Goal: Task Accomplishment & Management: Use online tool/utility

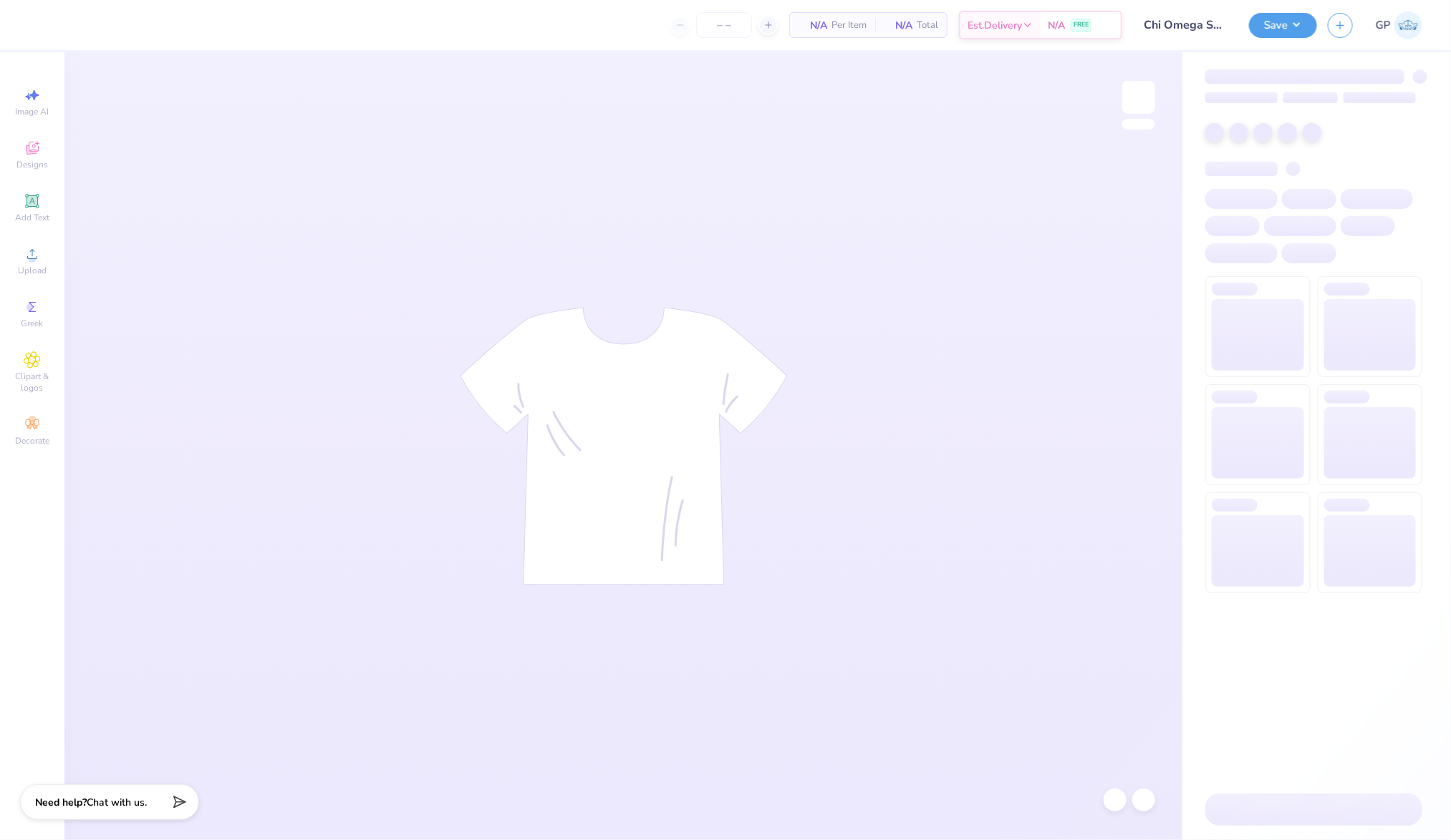
type input "40"
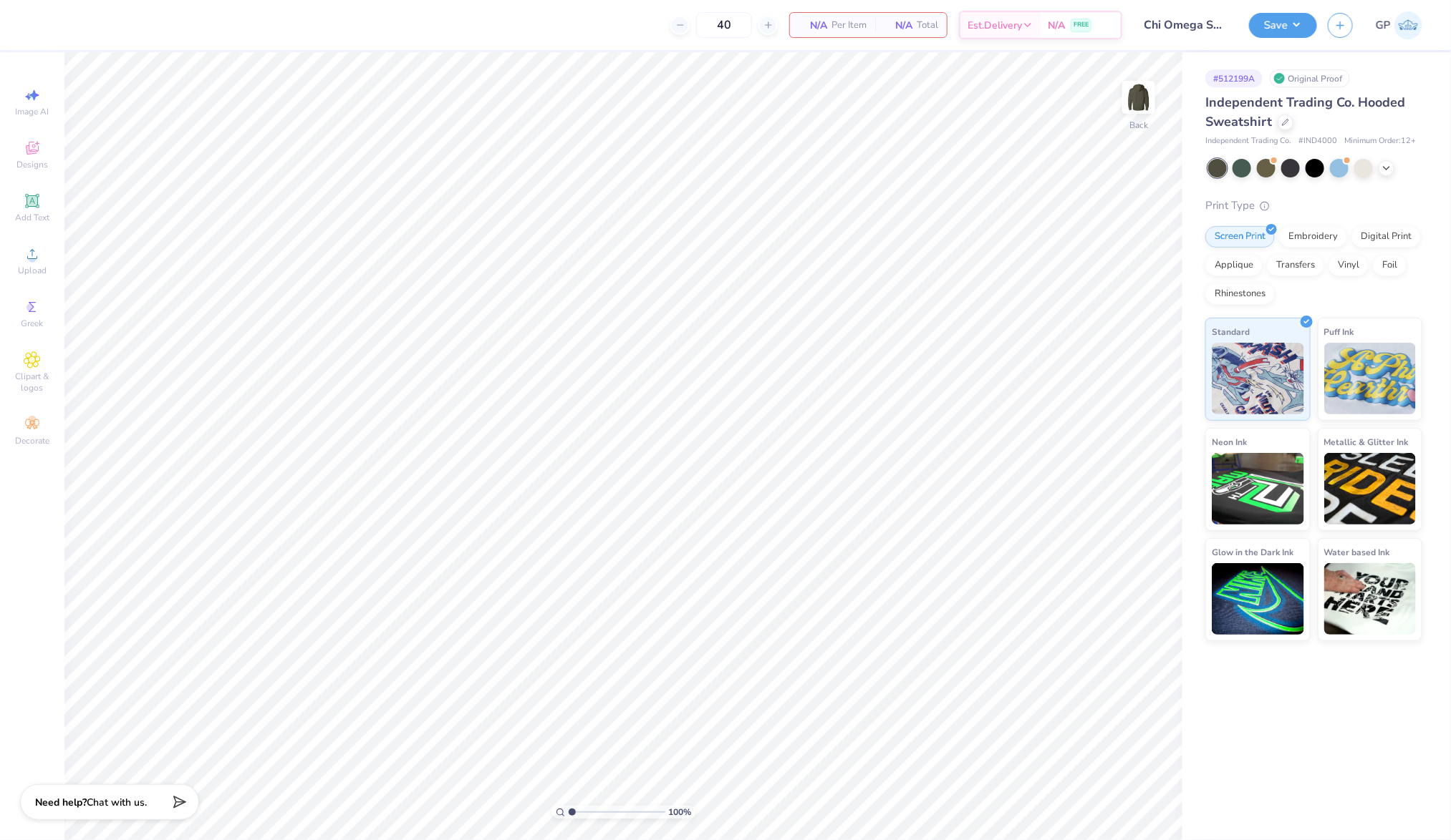
type input "1"
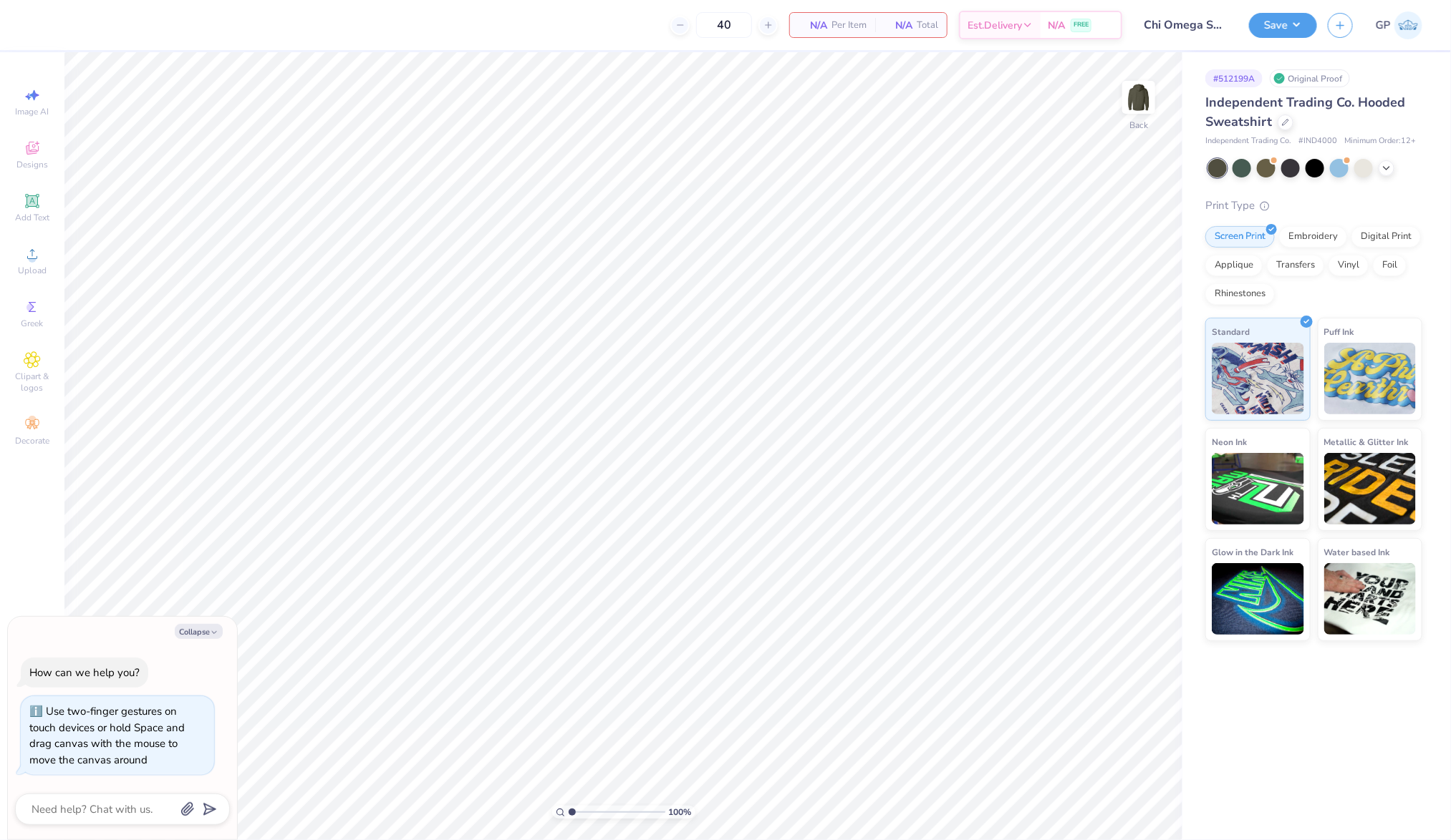
drag, startPoint x: 575, startPoint y: 815, endPoint x: 529, endPoint y: 807, distance: 46.7
click at [568, 807] on input "range" at bounding box center [616, 812] width 97 height 13
click at [28, 253] on icon at bounding box center [32, 253] width 17 height 17
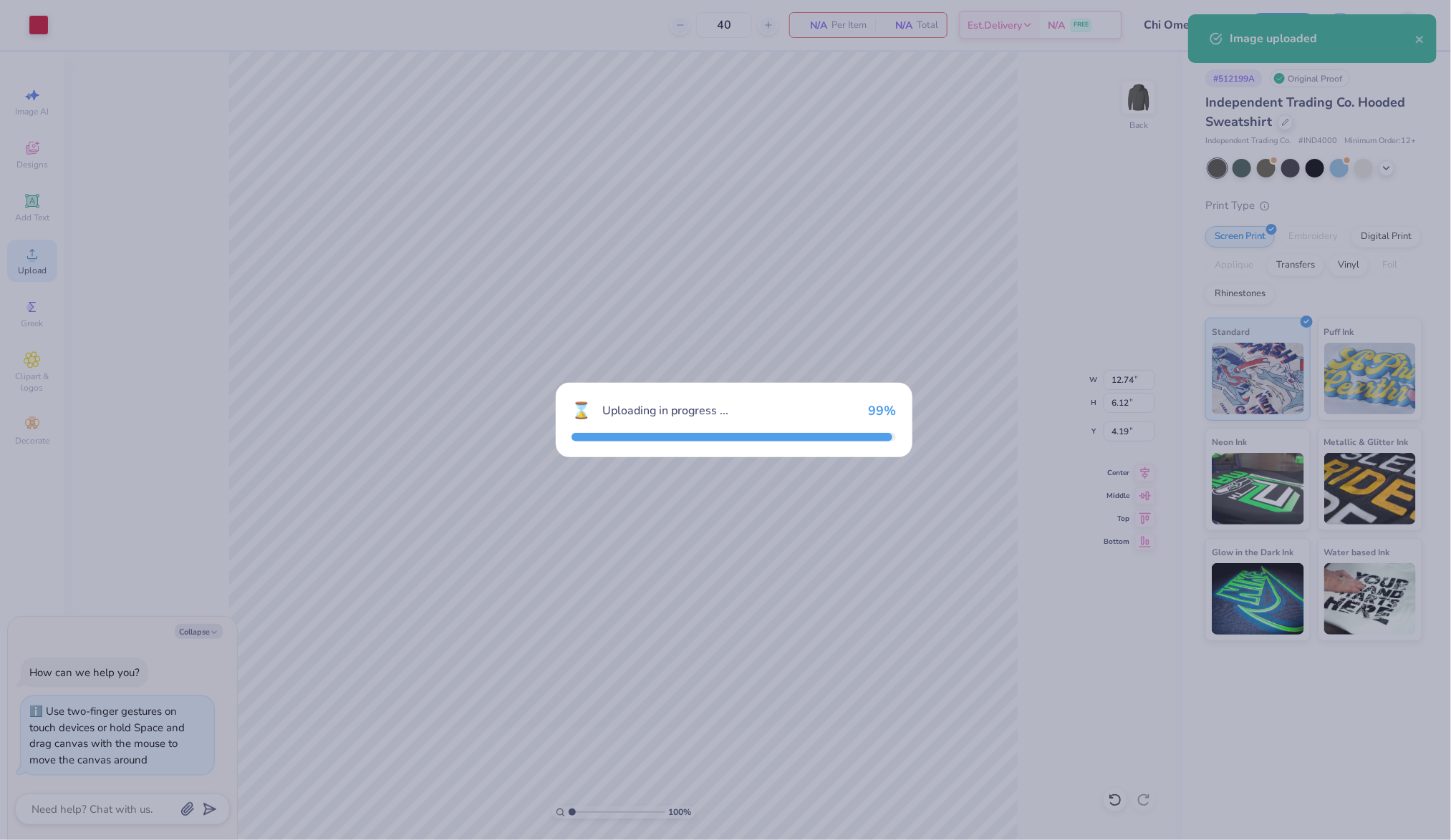
type textarea "x"
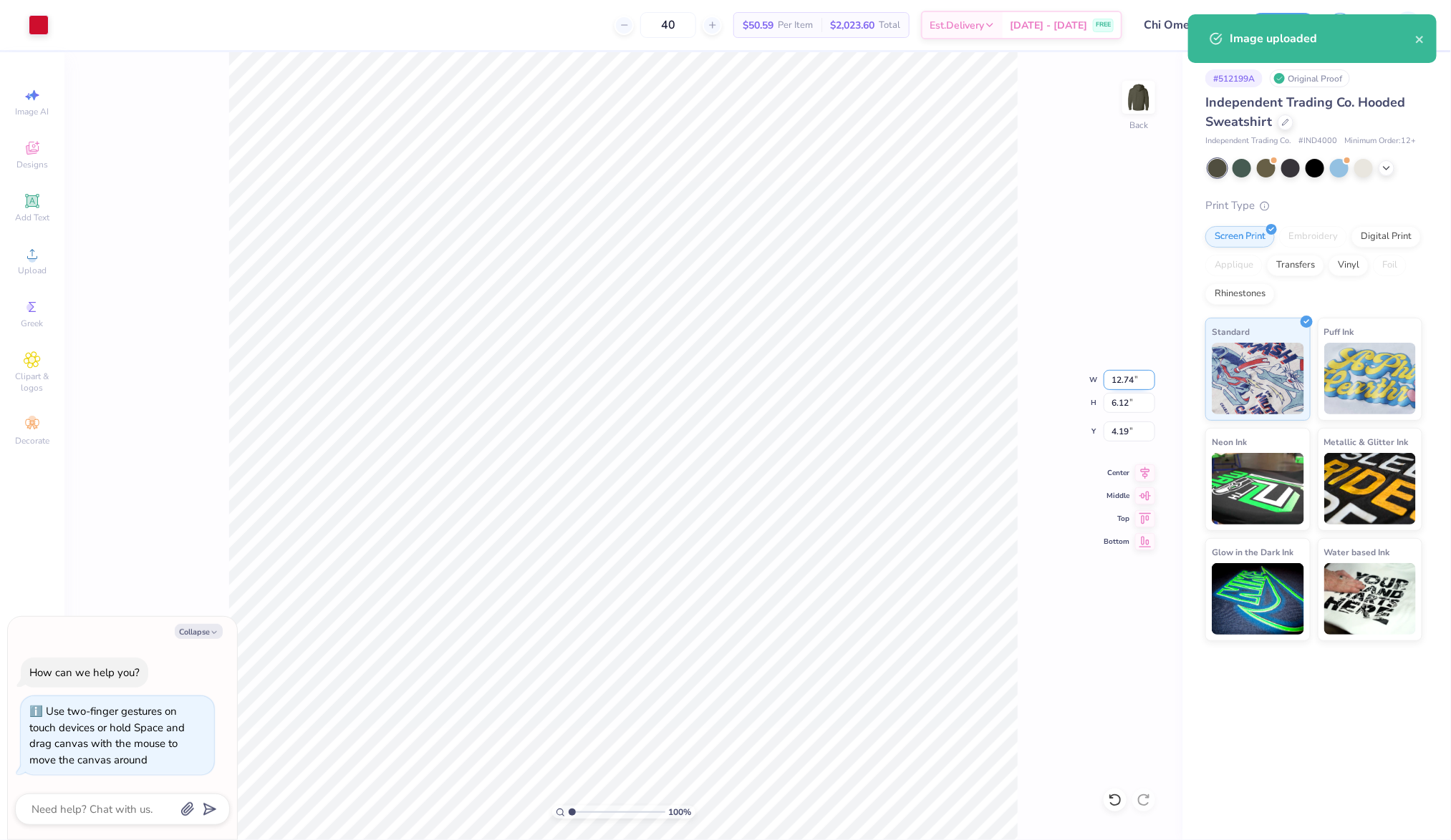
click at [1104, 376] on input "12.74" at bounding box center [1129, 380] width 52 height 20
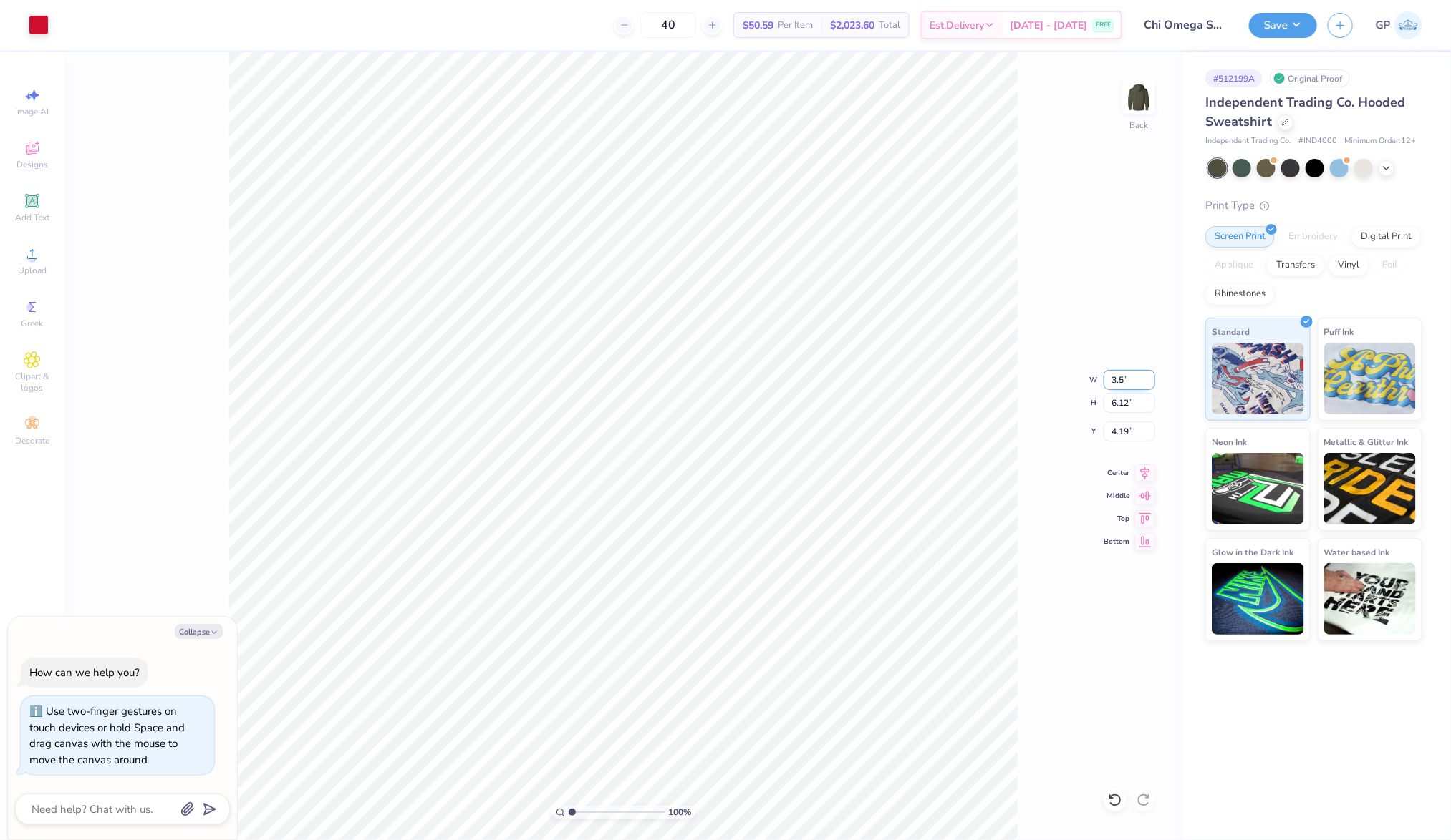
type input "3.5"
type textarea "x"
type input "3.50"
type input "1.68"
type input "6.41"
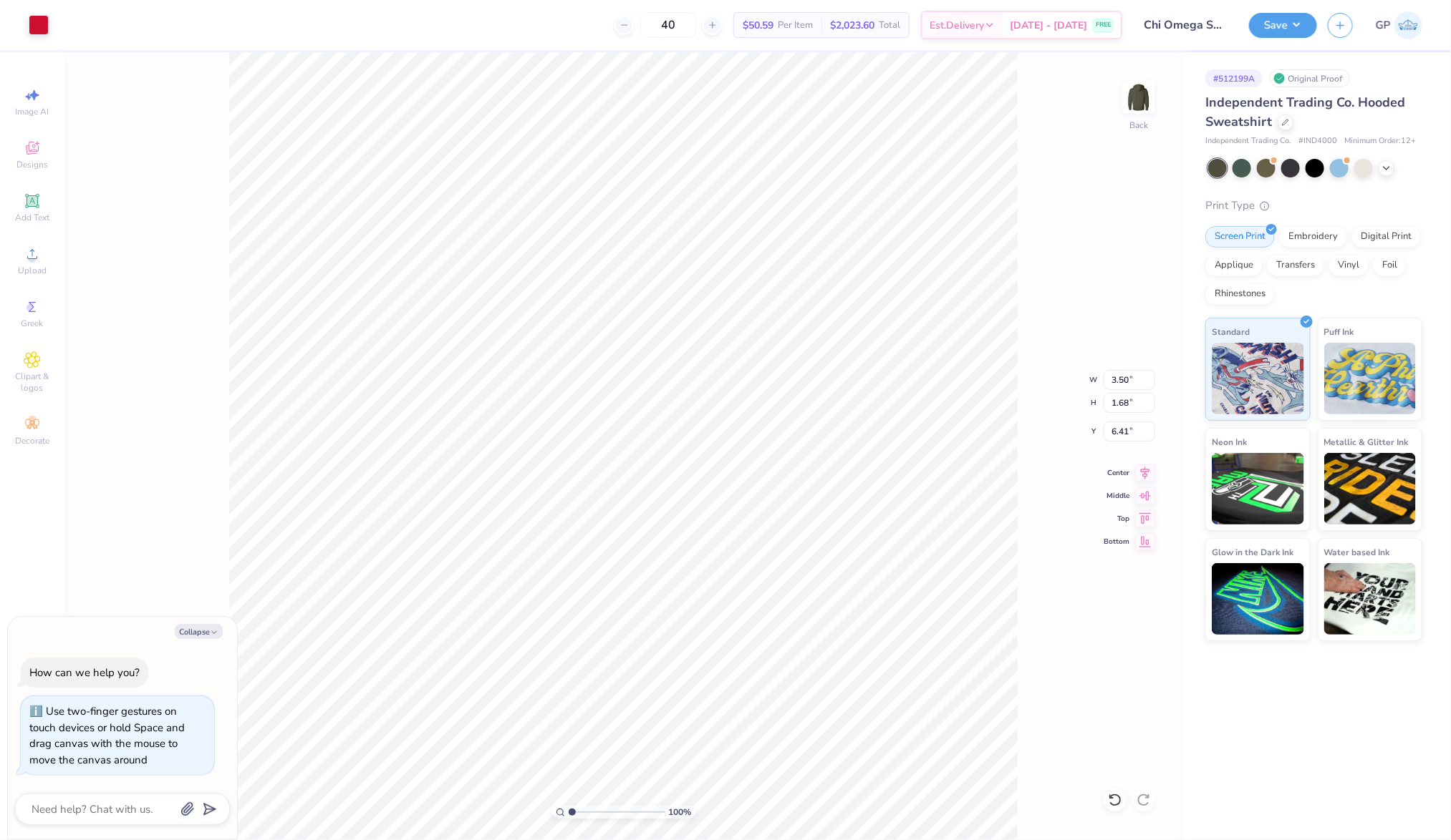
type textarea "x"
click at [1114, 433] on input "2.38" at bounding box center [1129, 431] width 52 height 20
type input "3"
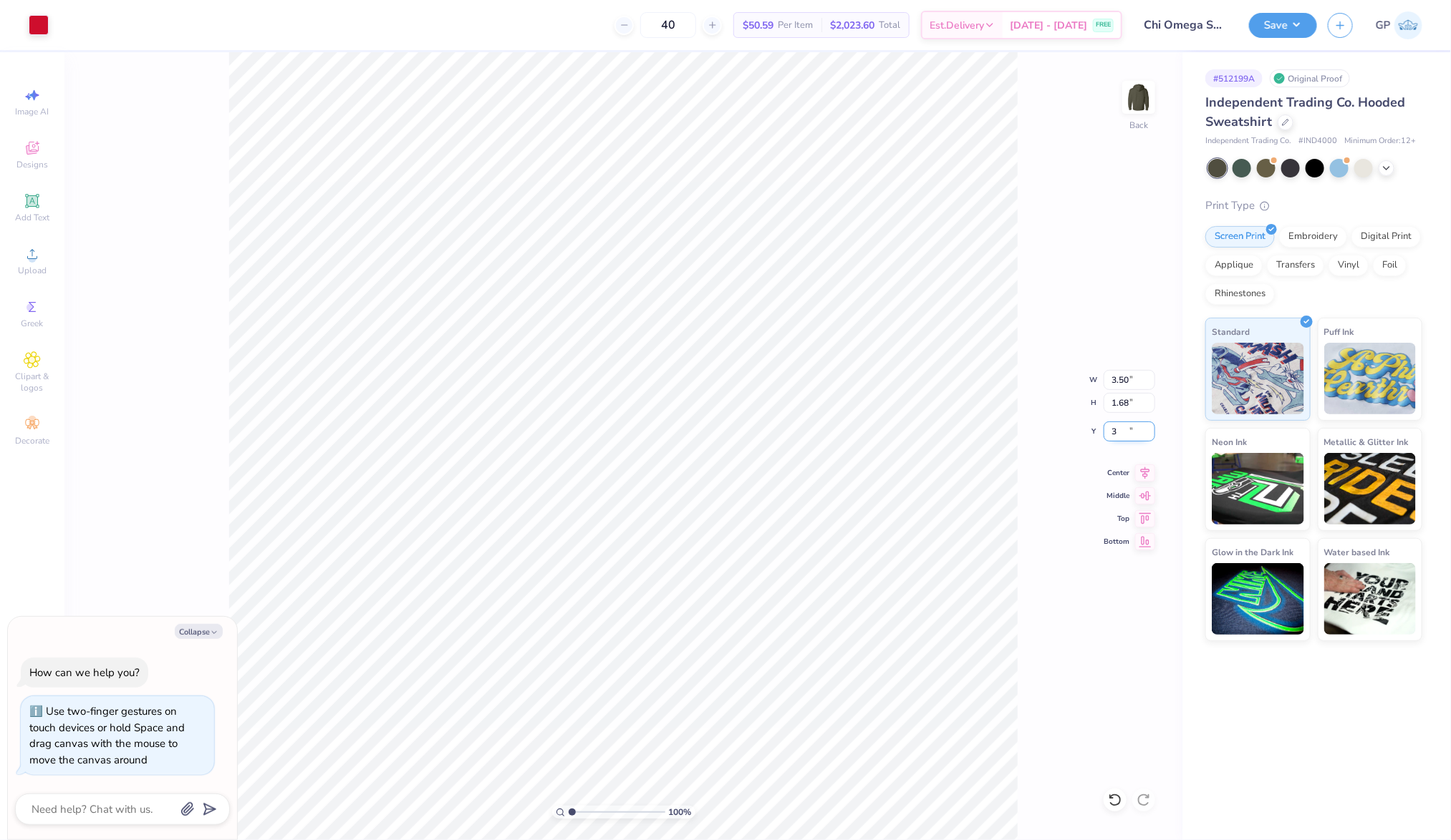
type textarea "x"
type input "3.00"
click at [1139, 105] on img at bounding box center [1138, 97] width 57 height 57
click at [38, 255] on icon at bounding box center [32, 253] width 17 height 17
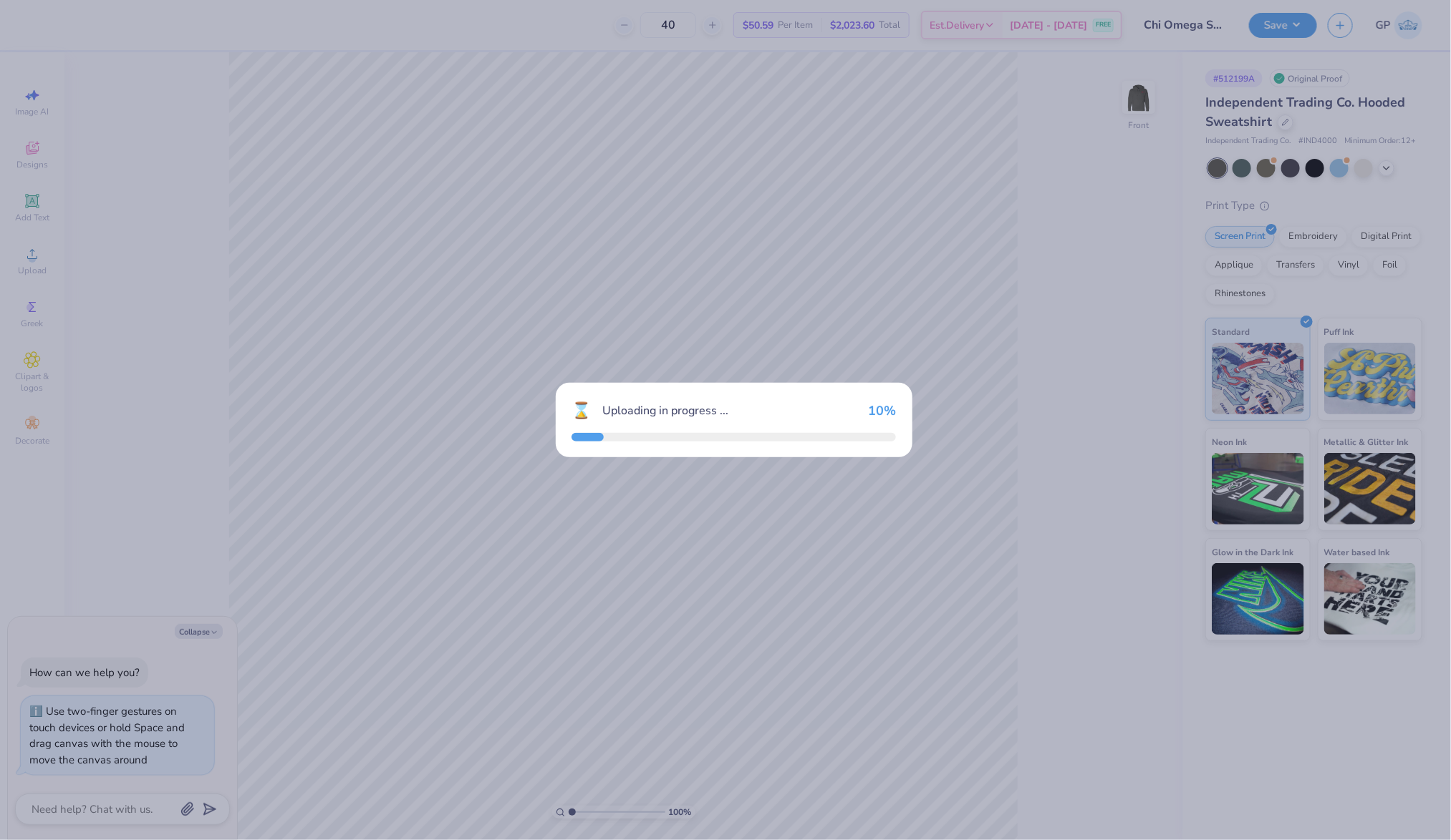
type textarea "x"
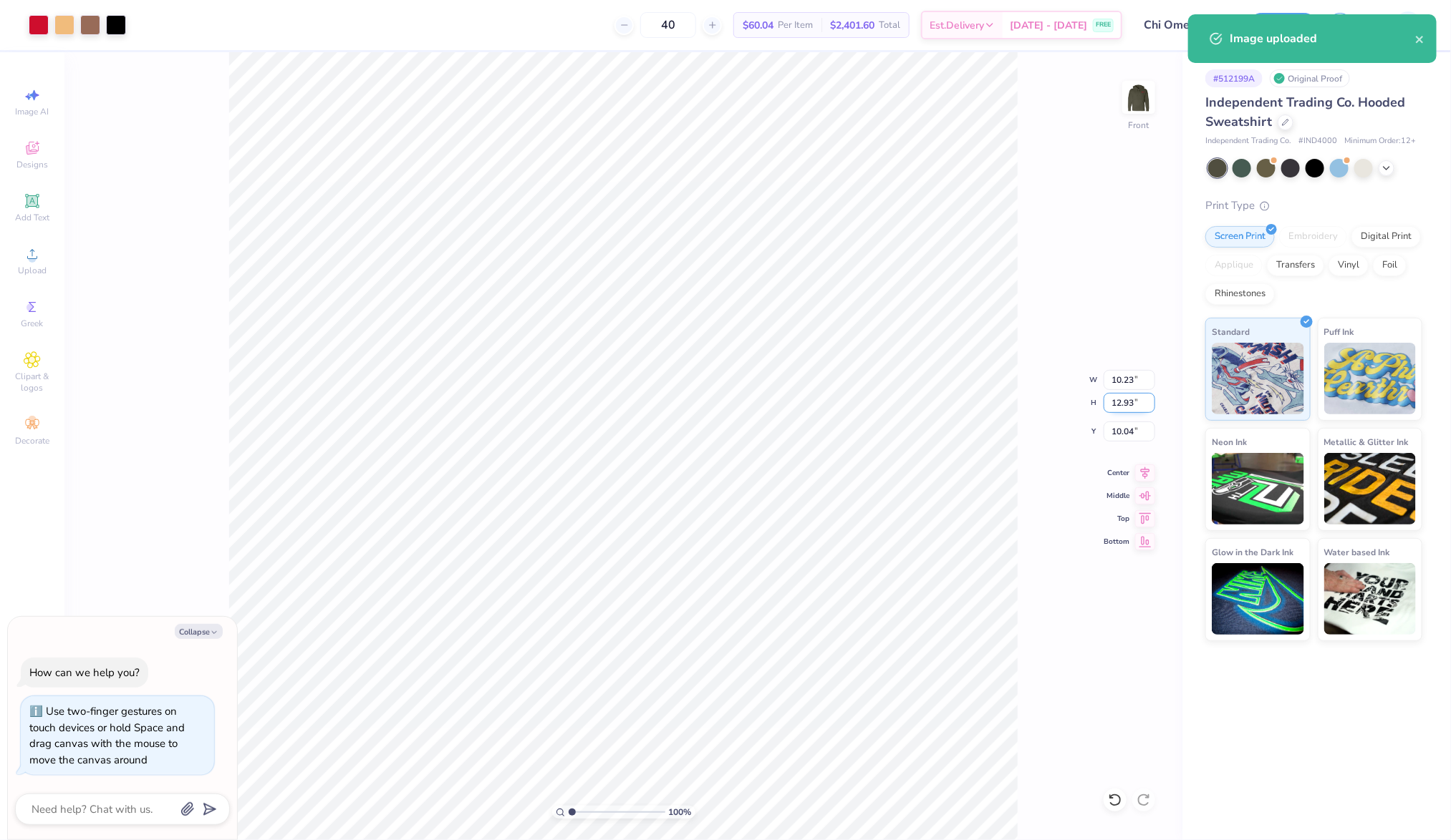
click at [1118, 403] on input "12.93" at bounding box center [1129, 403] width 52 height 20
type input "15"
type textarea "x"
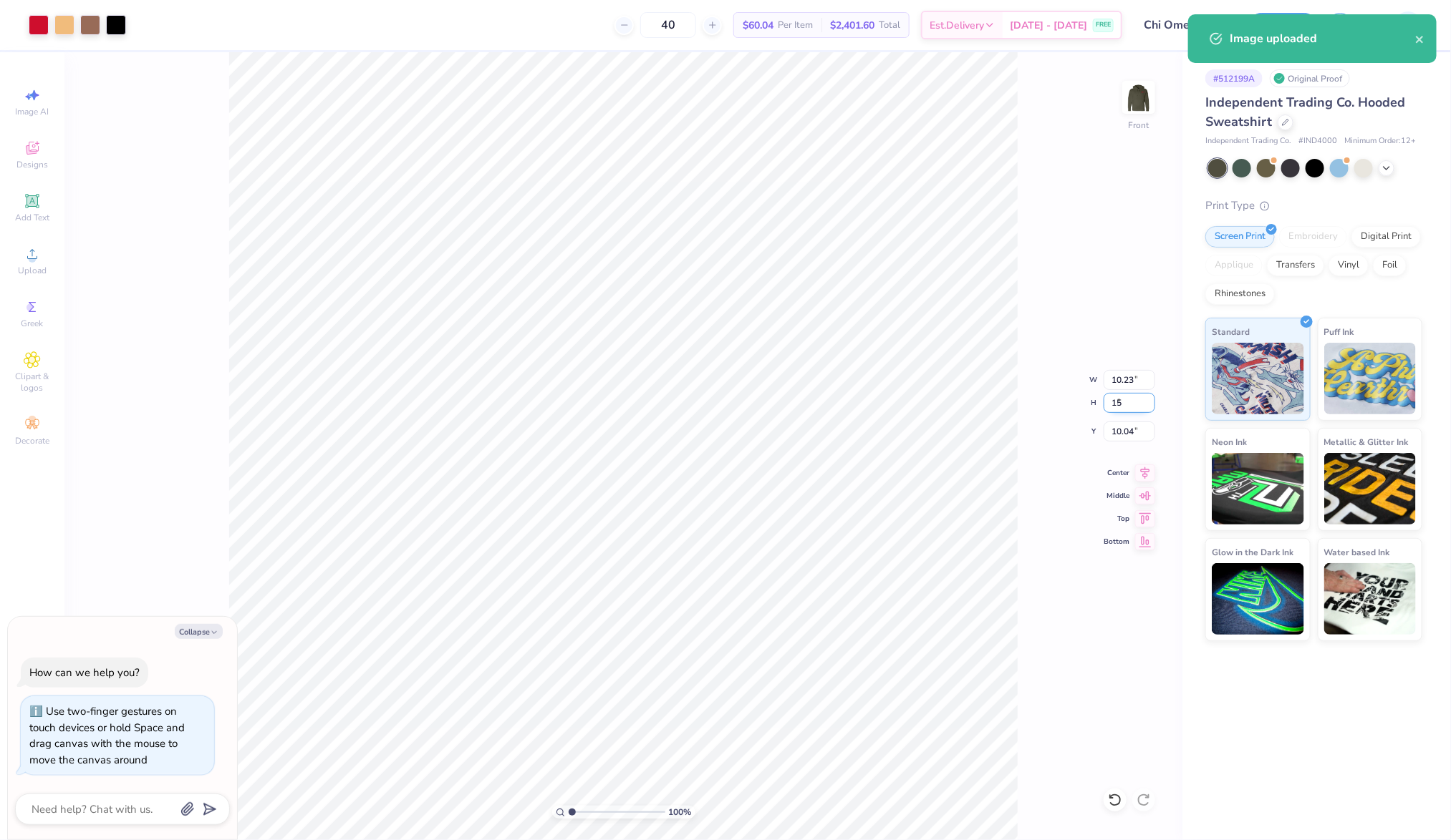
type input "11.87"
type input "15.00"
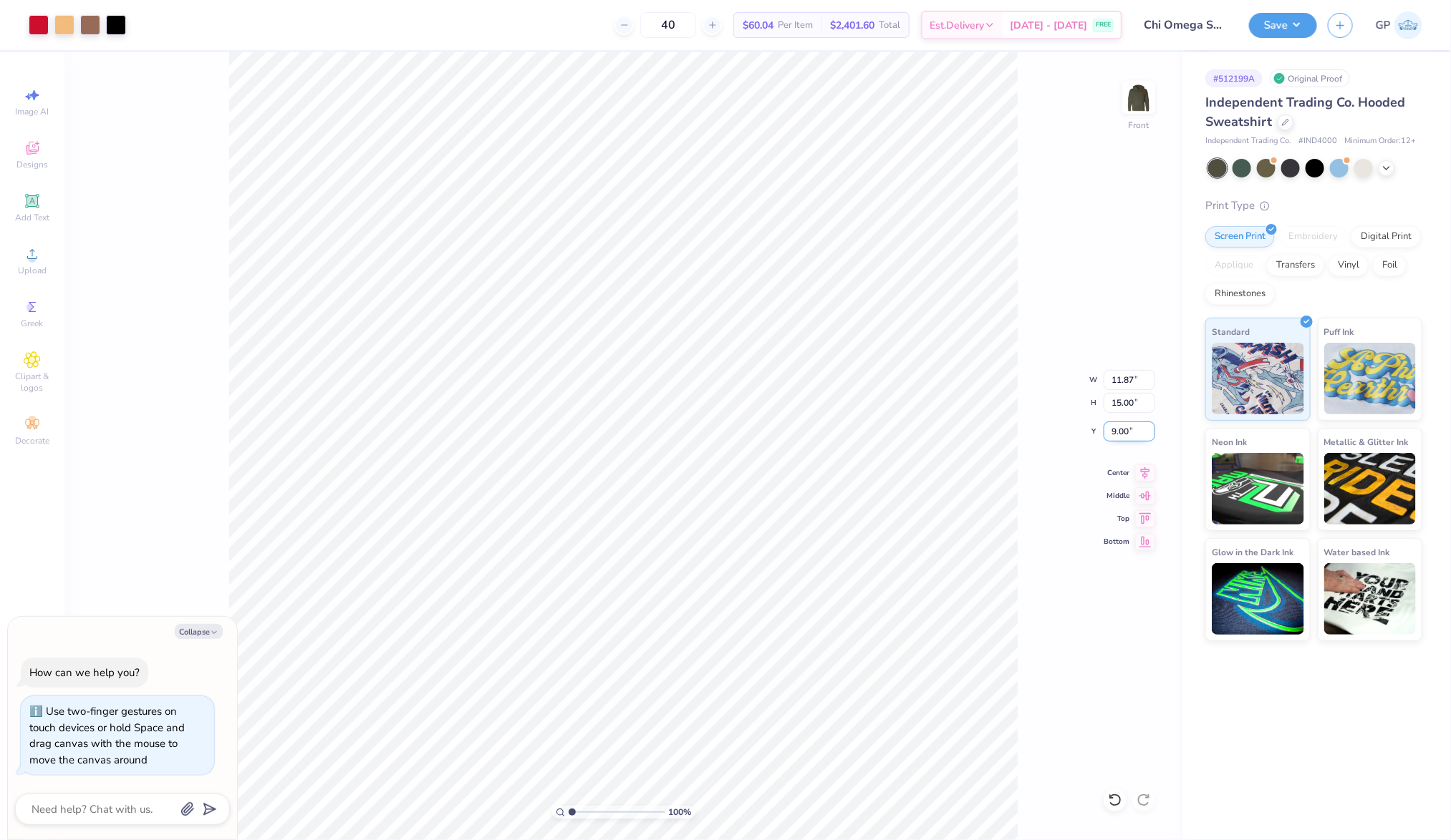
click at [1115, 436] on input "9.00" at bounding box center [1129, 431] width 52 height 20
type input "6"
type textarea "x"
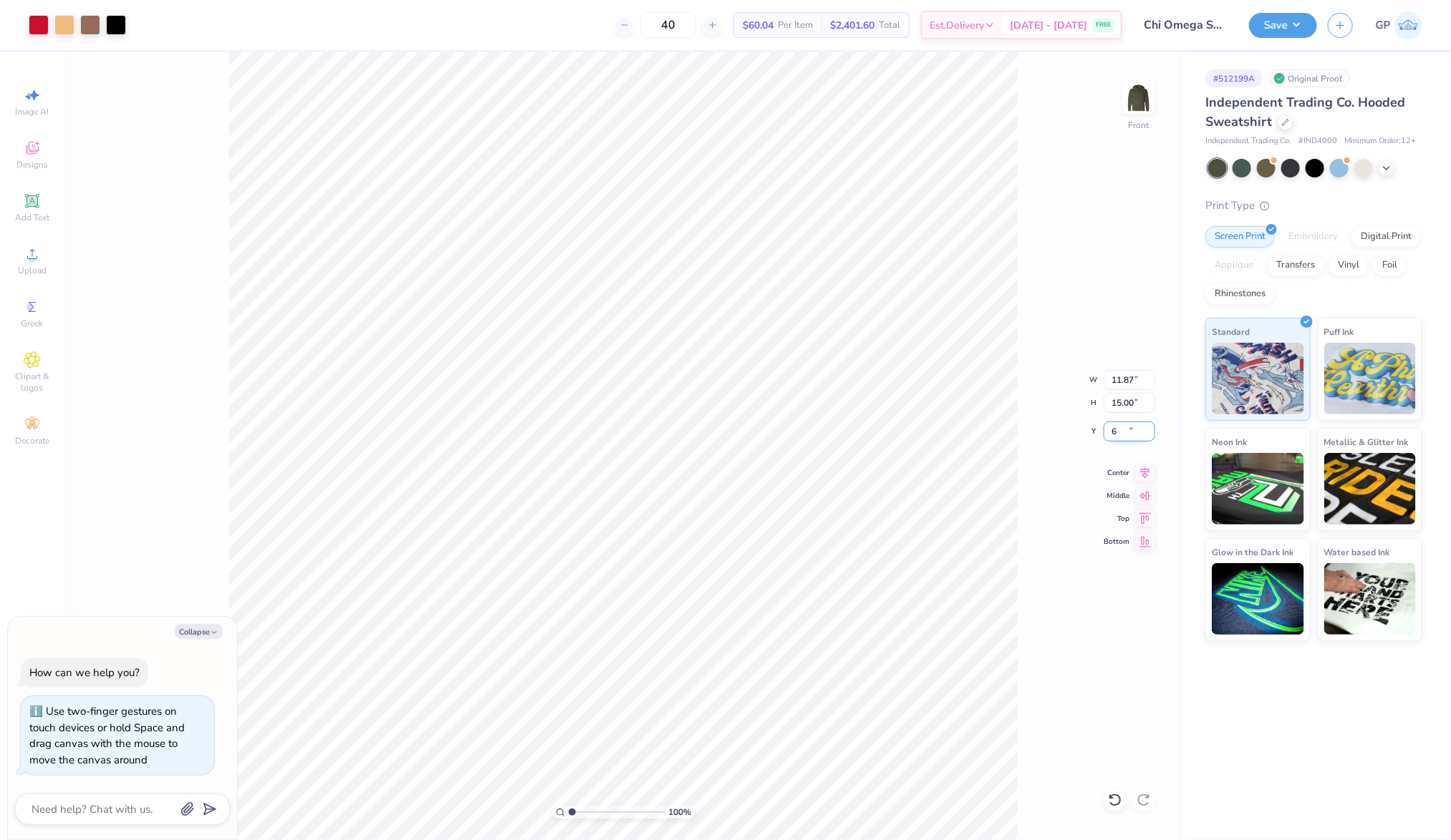
type input "6.00"
click at [1273, 24] on button "Save" at bounding box center [1282, 24] width 68 height 25
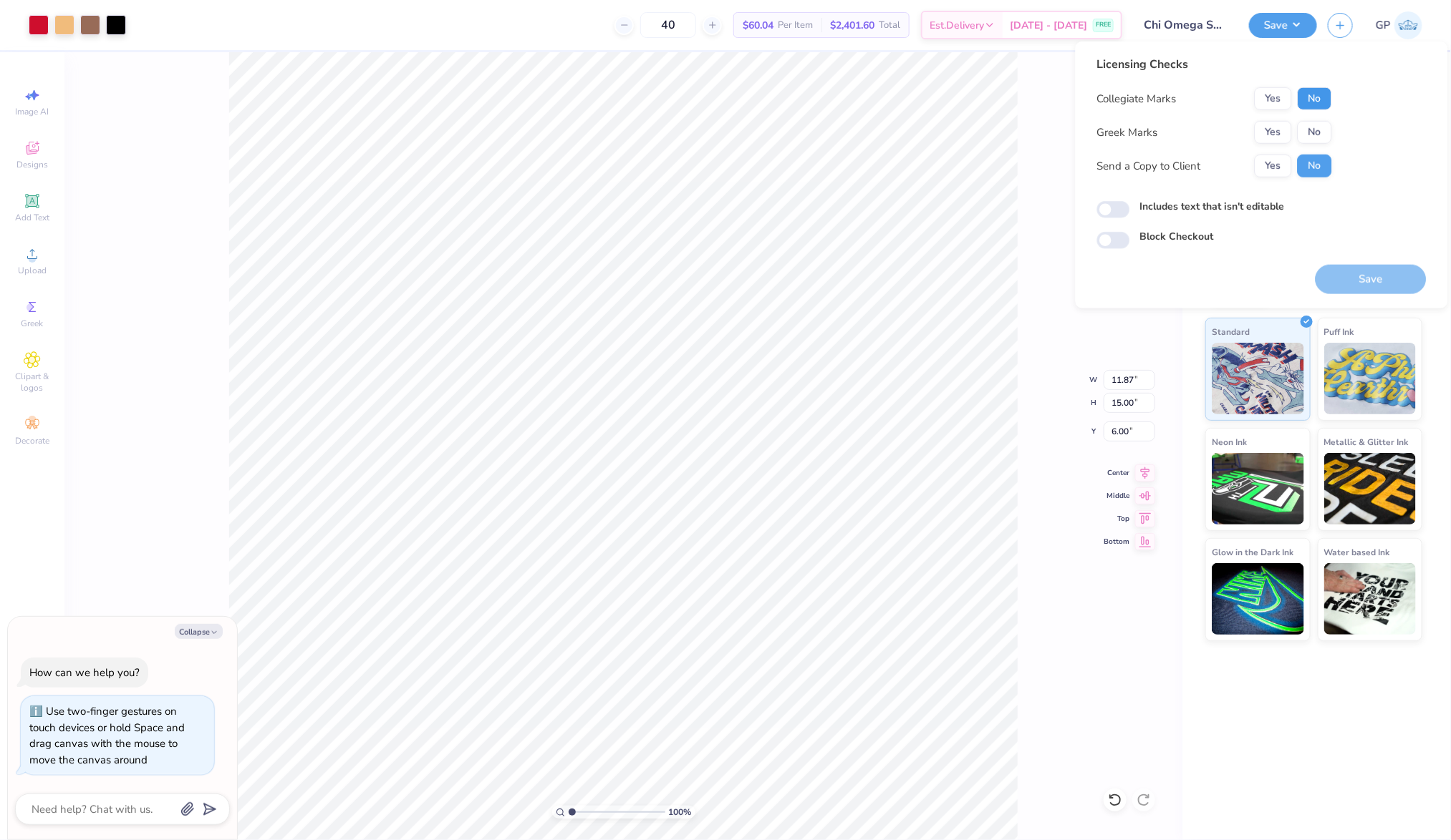
click at [1325, 105] on button "No" at bounding box center [1314, 99] width 34 height 23
click at [1276, 132] on button "Yes" at bounding box center [1273, 132] width 37 height 23
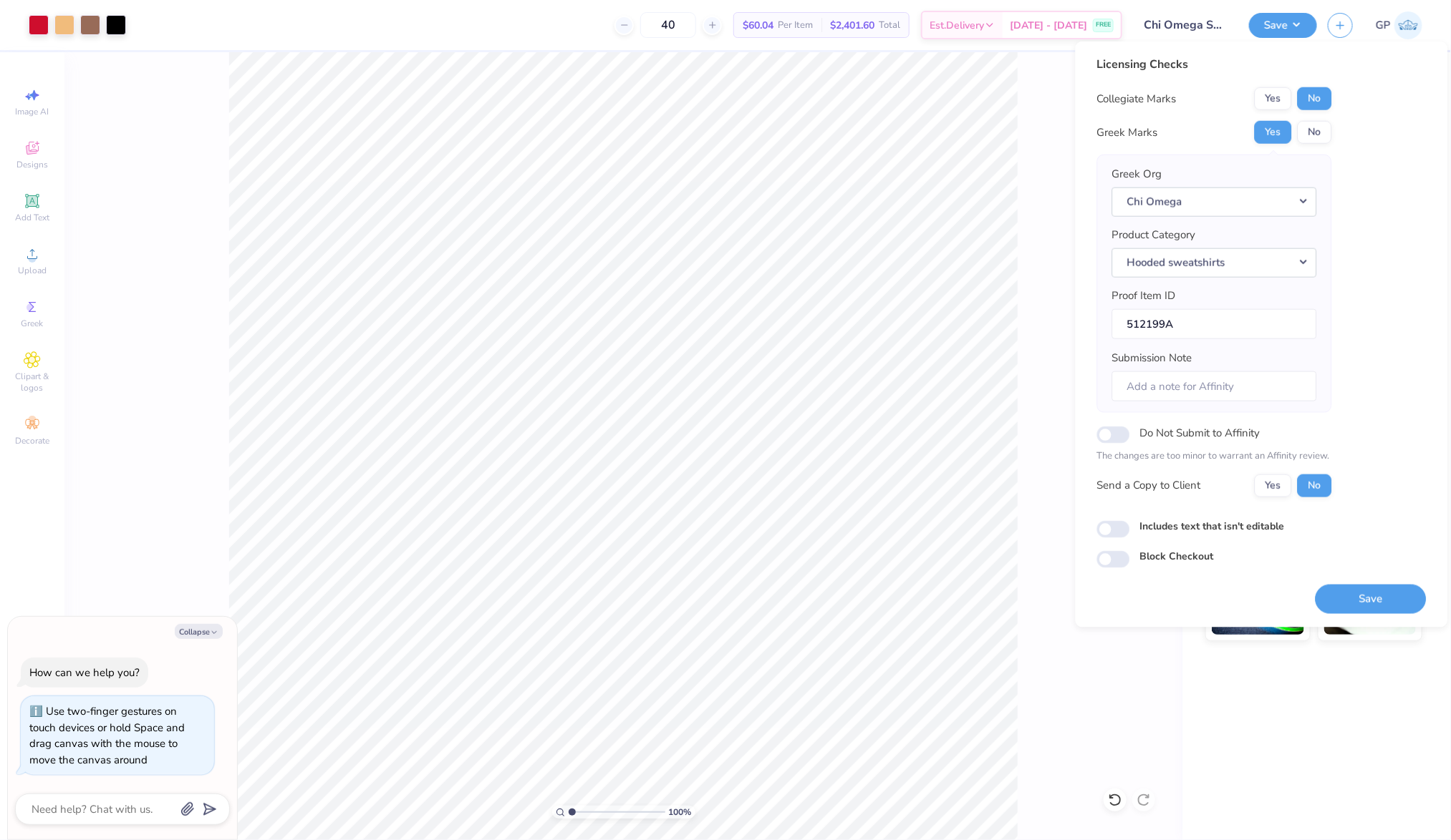
type textarea "x"
click at [1115, 536] on div "Licensing Checks Collegiate Marks Yes No Greek Marks Yes No Greek Org Chi Omega…" at bounding box center [1262, 312] width 329 height 513
click at [1116, 518] on div "Includes text that isn't editable" at bounding box center [1262, 526] width 329 height 16
click at [1116, 525] on input "Includes text that isn't editable" at bounding box center [1114, 529] width 33 height 17
checkbox input "true"
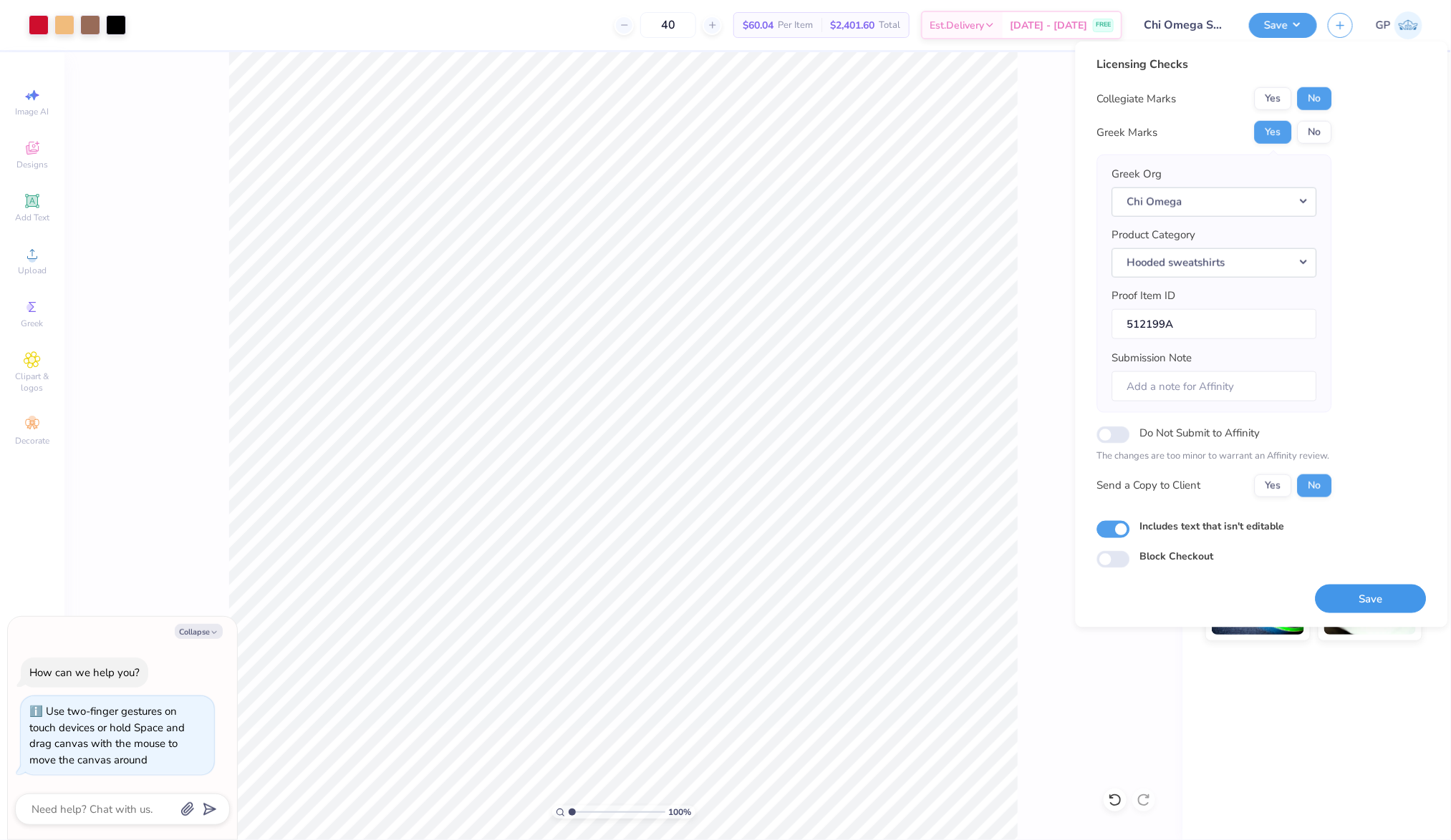
click at [1353, 599] on button "Save" at bounding box center [1370, 599] width 111 height 29
type textarea "x"
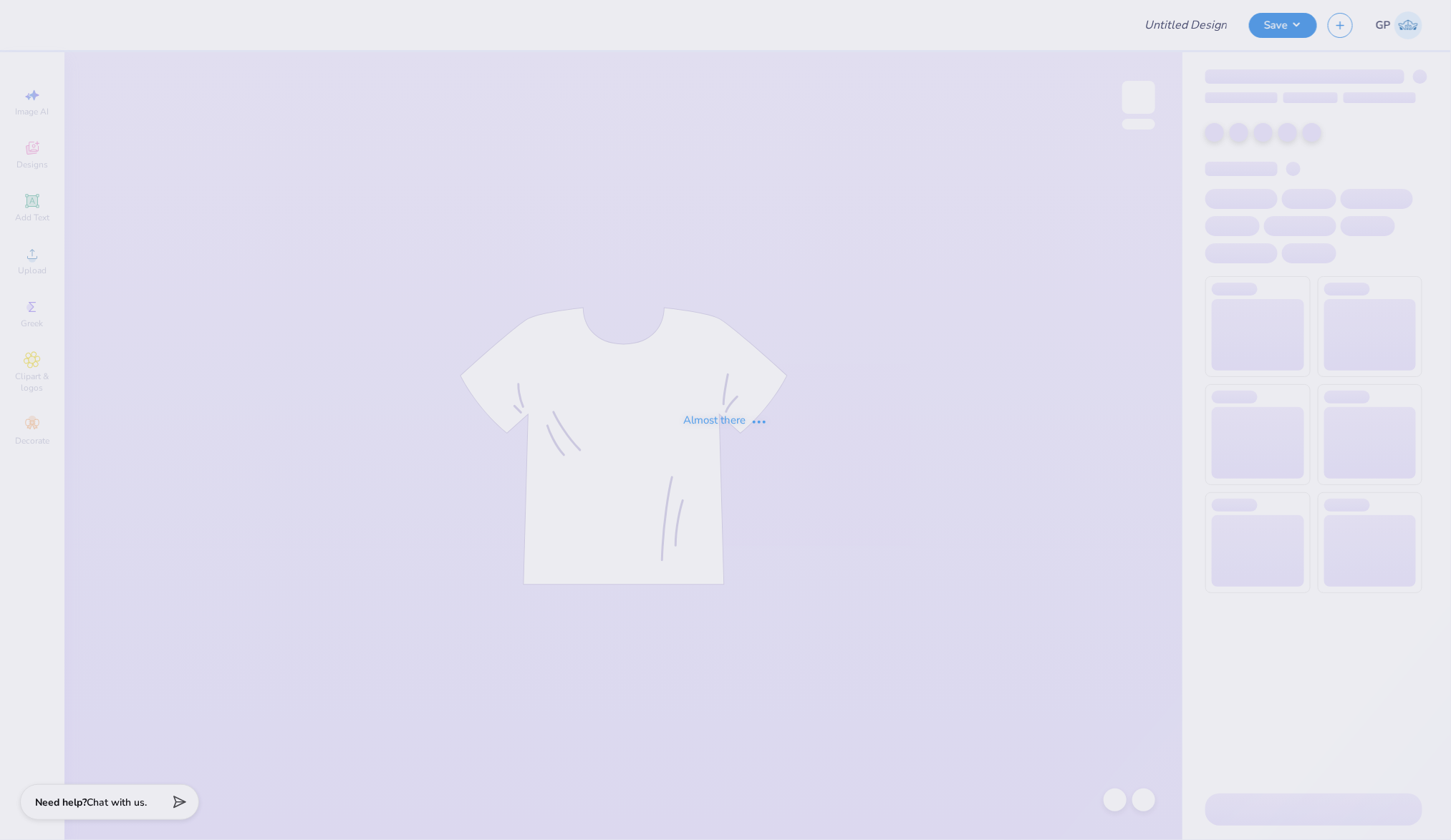
type input "Chi Omega Sets!"
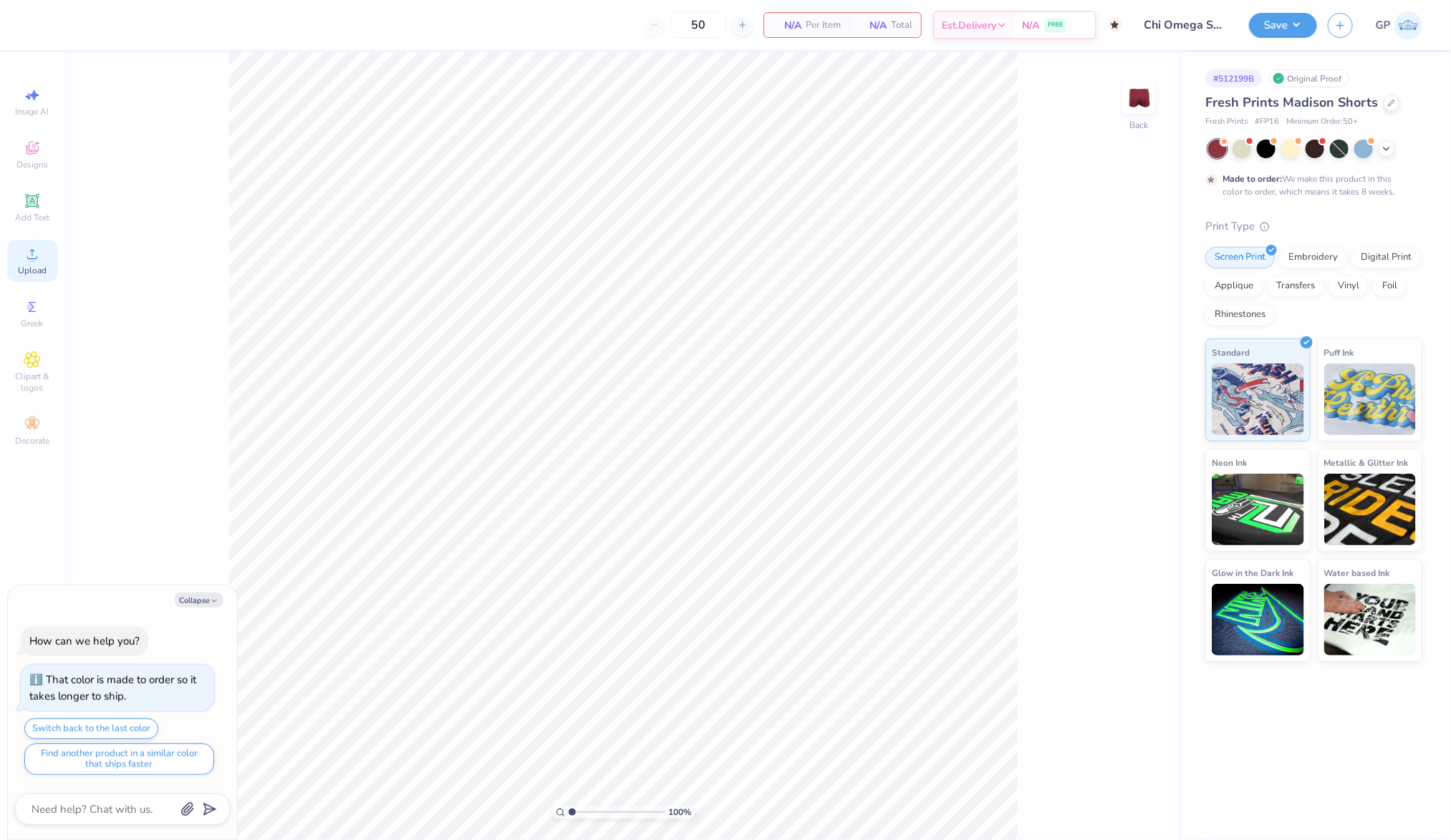
click at [24, 264] on div "Upload" at bounding box center [32, 260] width 50 height 42
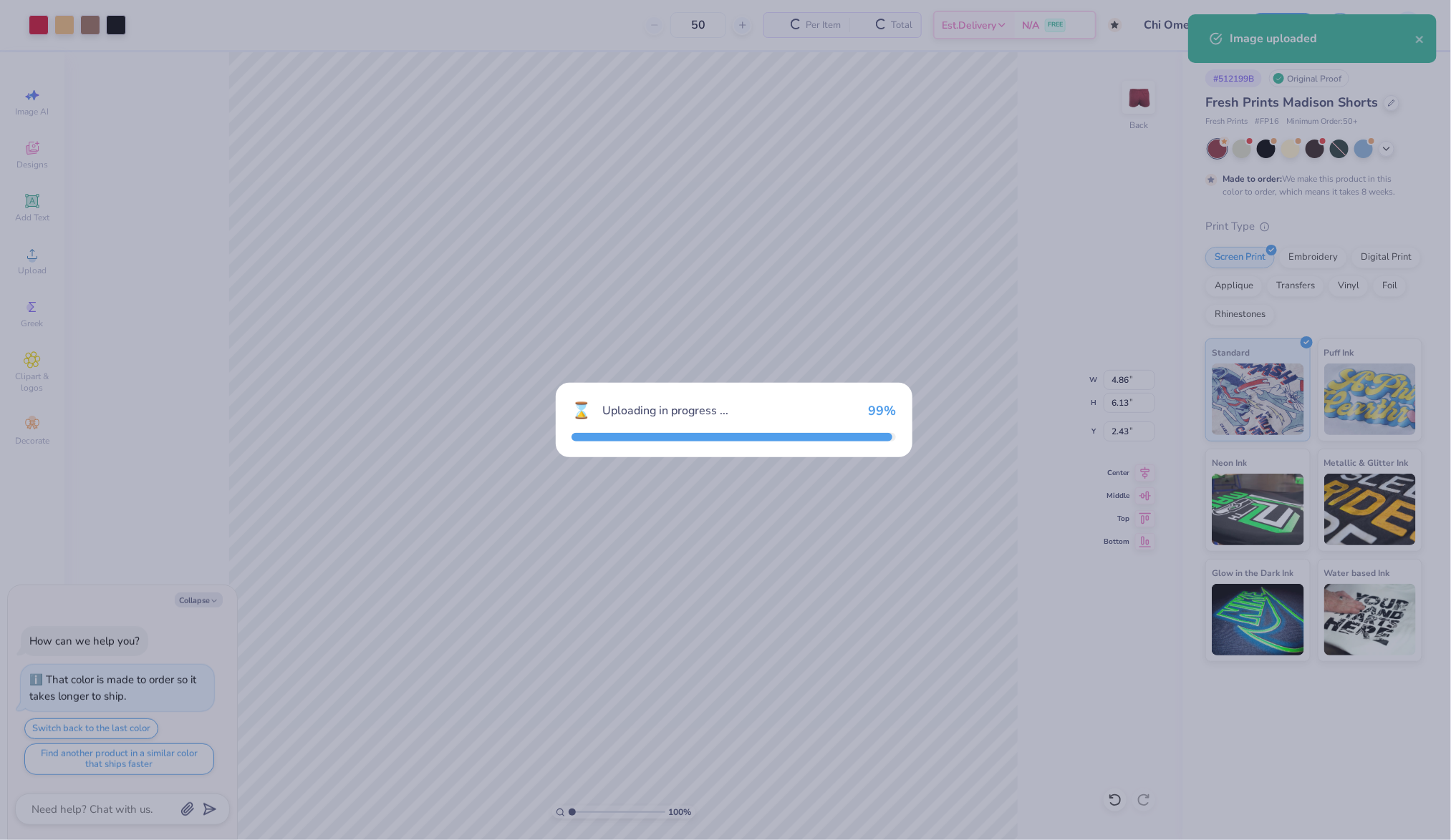
type textarea "x"
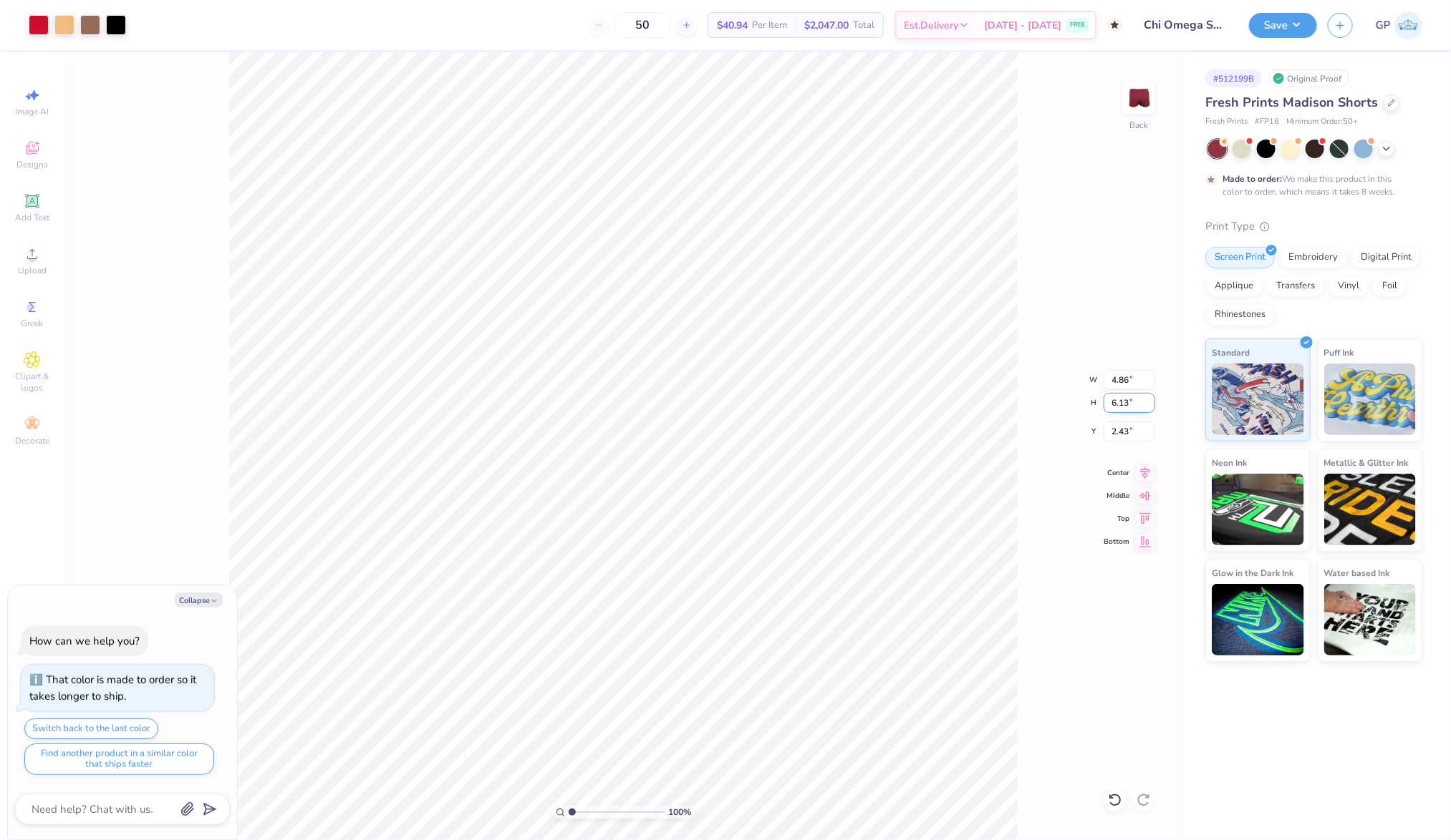
click at [1129, 407] on input "6.13" at bounding box center [1129, 403] width 52 height 20
type input "5"
type textarea "x"
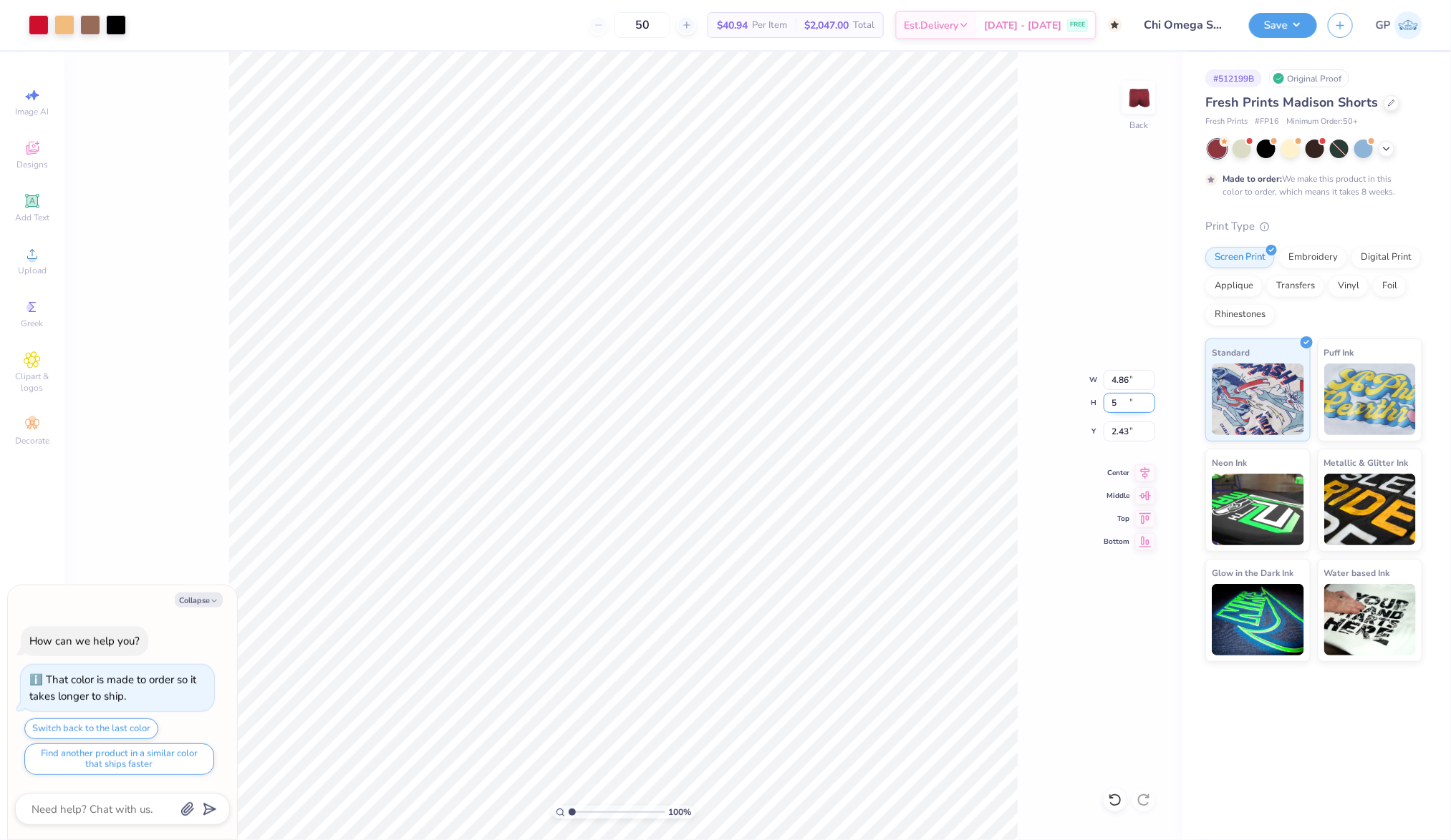
type input "3.96"
type input "5.00"
type input "3.00"
type textarea "x"
type input "4.03"
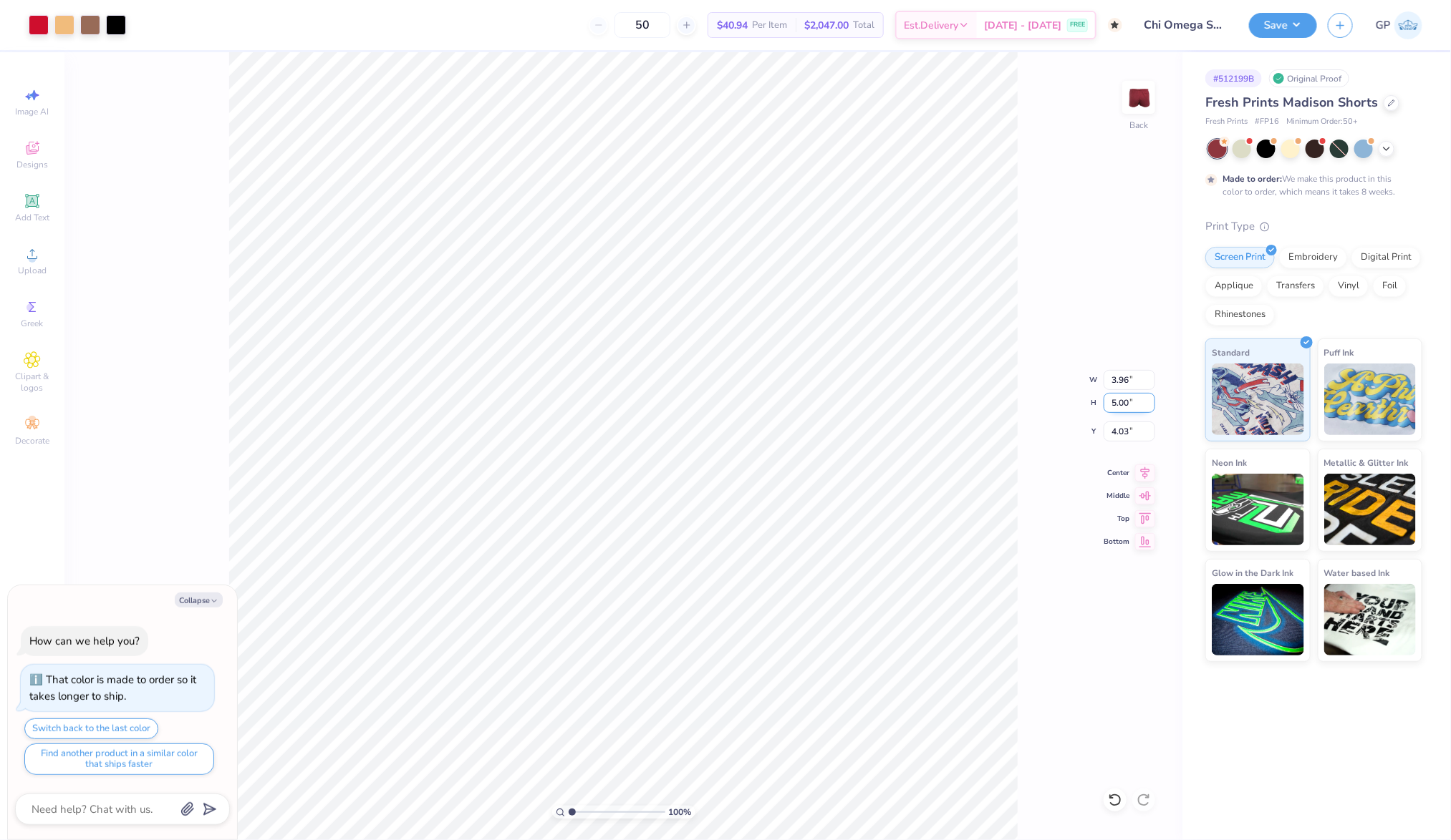
click at [1123, 401] on input "5.00" at bounding box center [1129, 403] width 52 height 20
click at [1124, 377] on input "3.96" at bounding box center [1129, 380] width 52 height 20
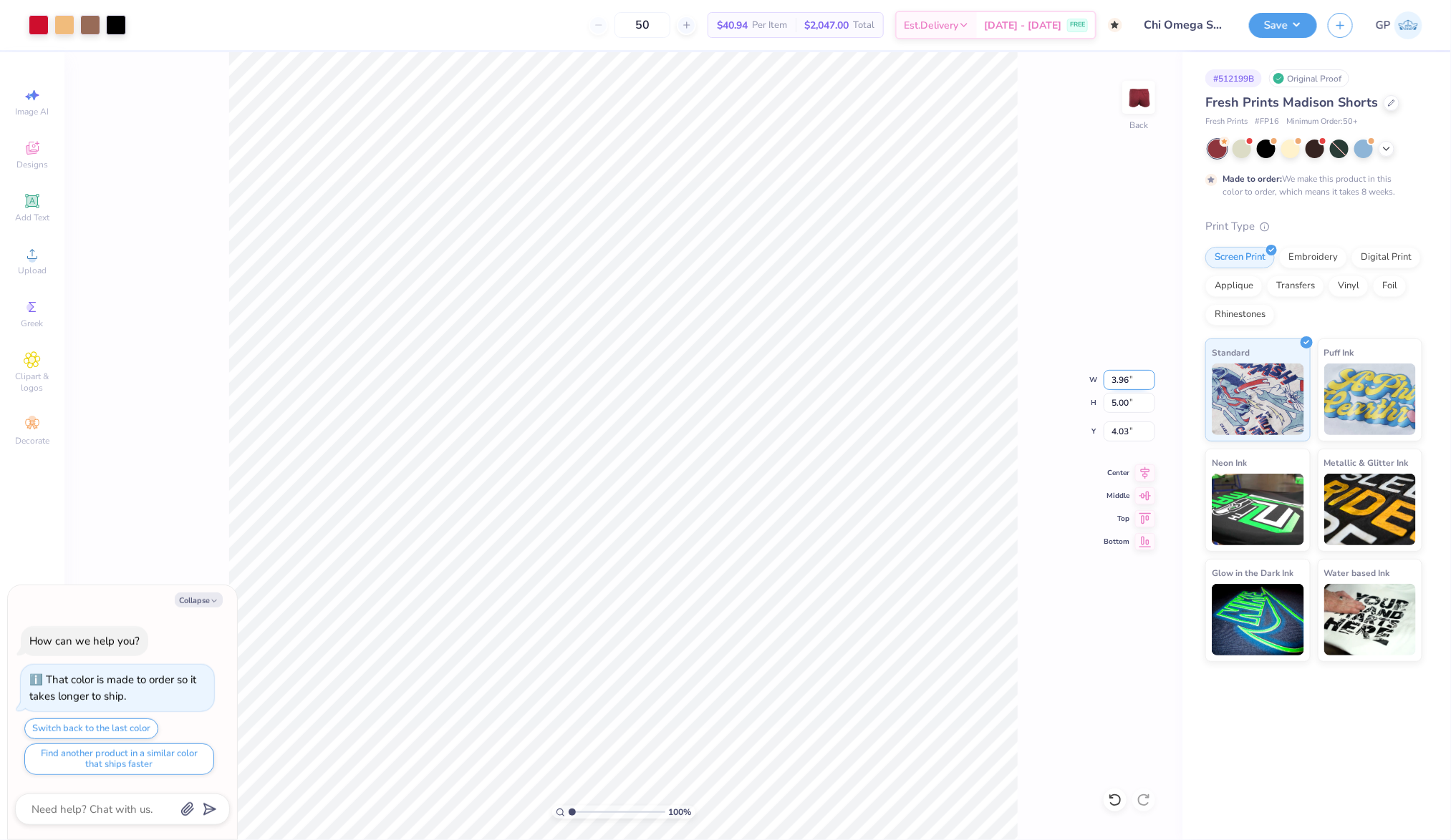
click at [1124, 377] on input "3.96" at bounding box center [1129, 380] width 52 height 20
click at [1126, 402] on input "5.00" at bounding box center [1129, 403] width 52 height 20
type input "4.5"
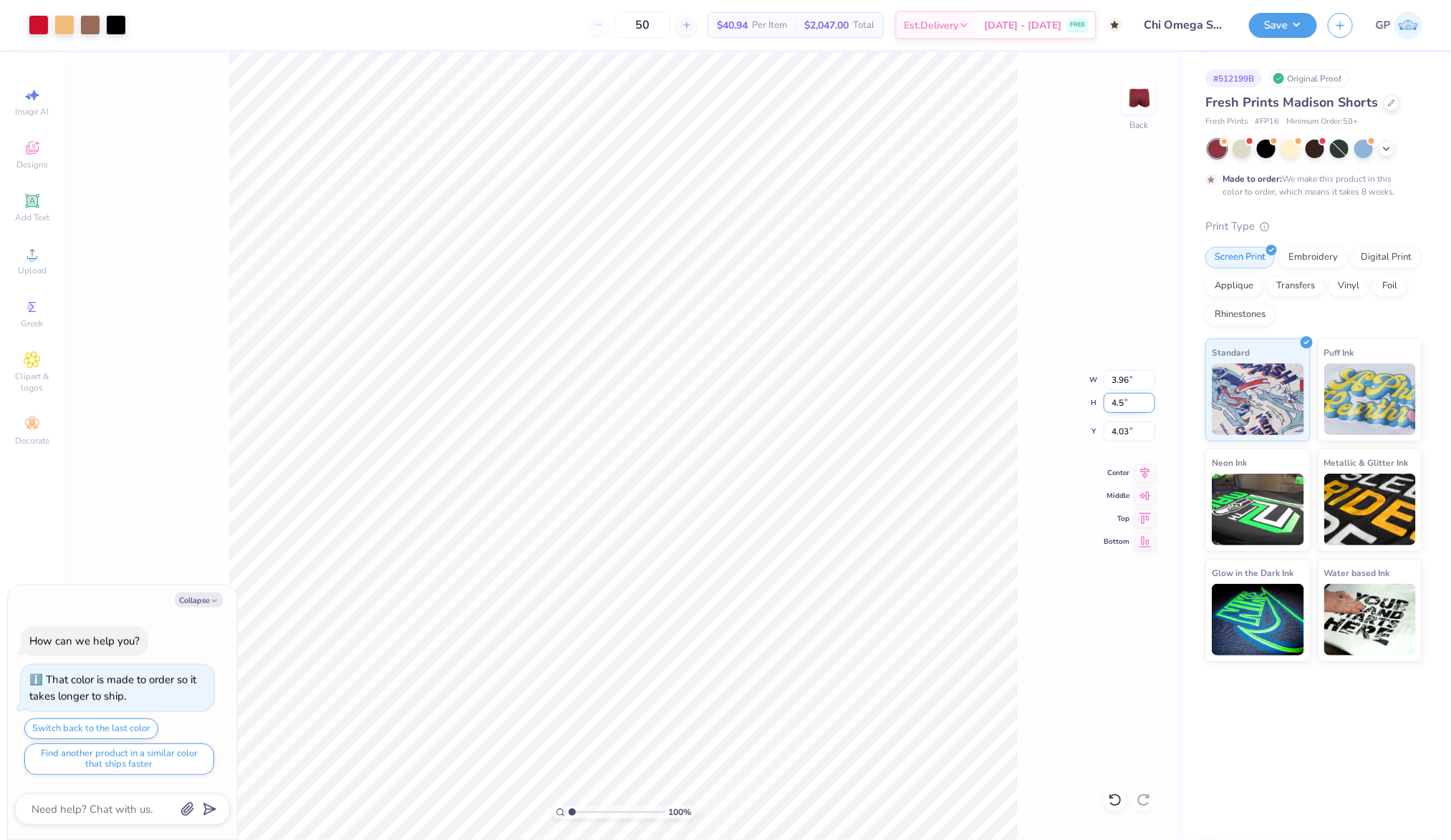
type textarea "x"
type input "3.56"
type input "4.50"
type input "4.28"
type textarea "x"
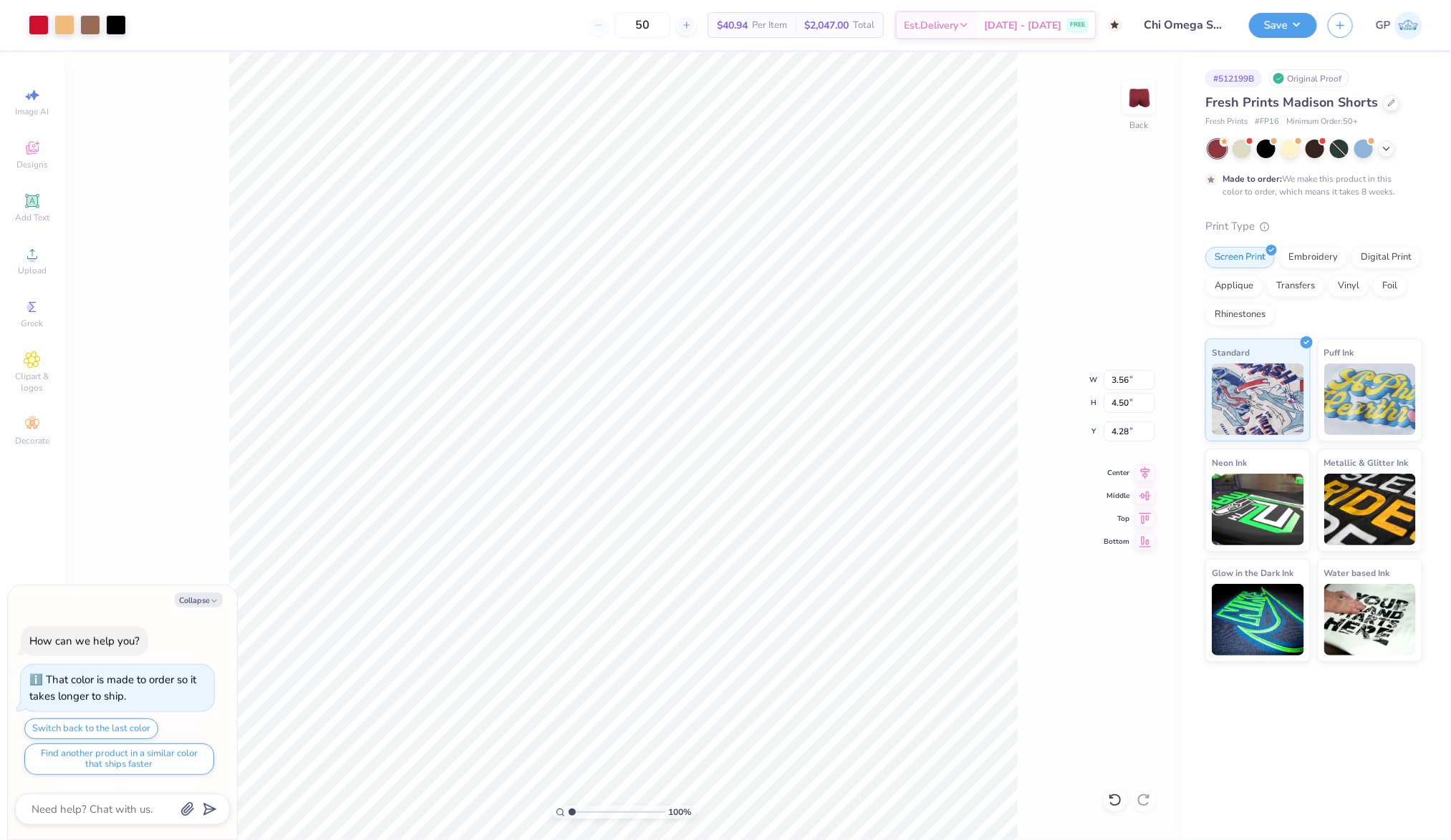
type input "4.52"
click at [1262, 12] on button "Save" at bounding box center [1282, 24] width 68 height 25
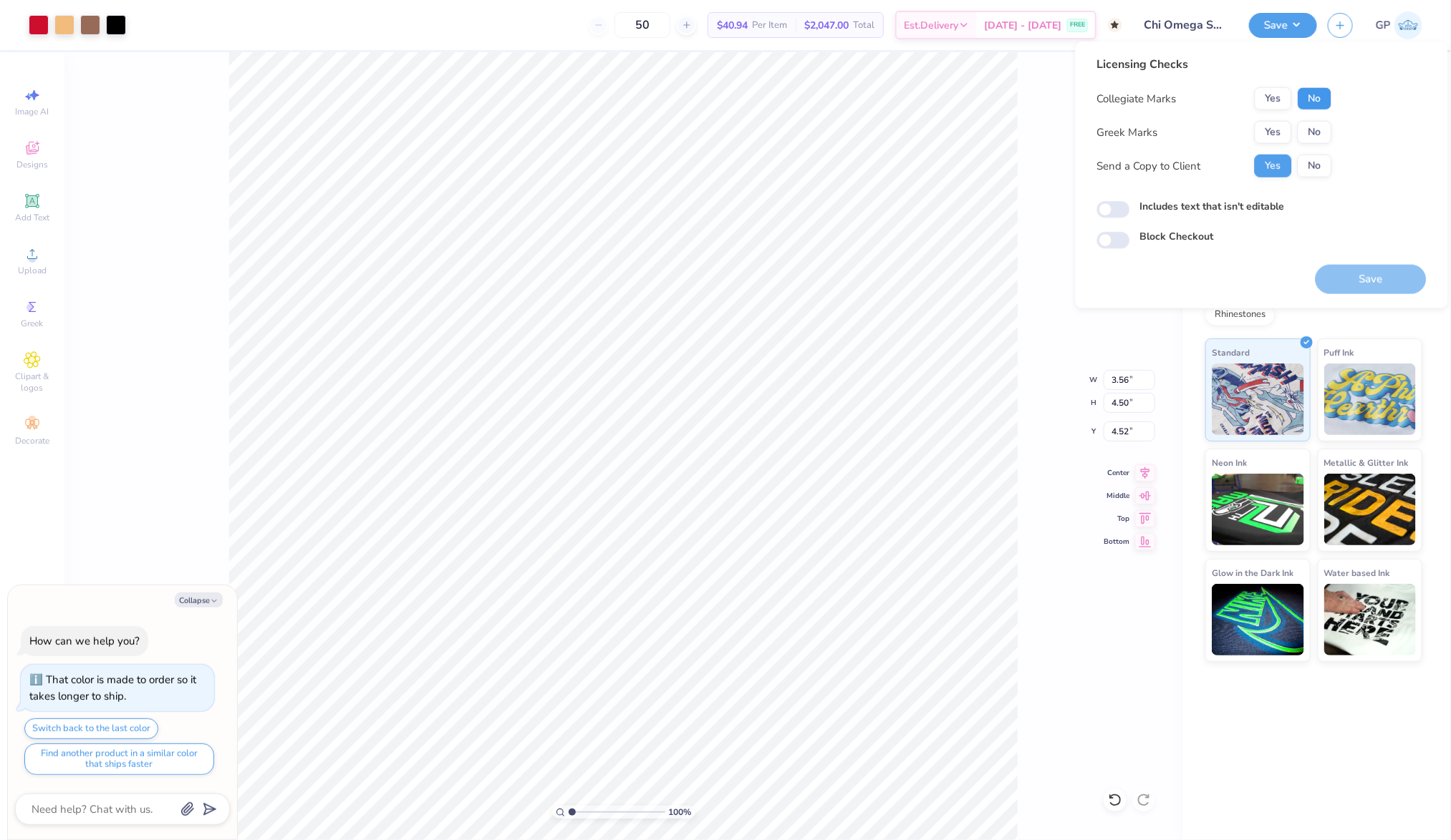
click at [1304, 98] on button "No" at bounding box center [1314, 99] width 34 height 23
click at [1269, 139] on button "Yes" at bounding box center [1273, 132] width 37 height 23
type textarea "x"
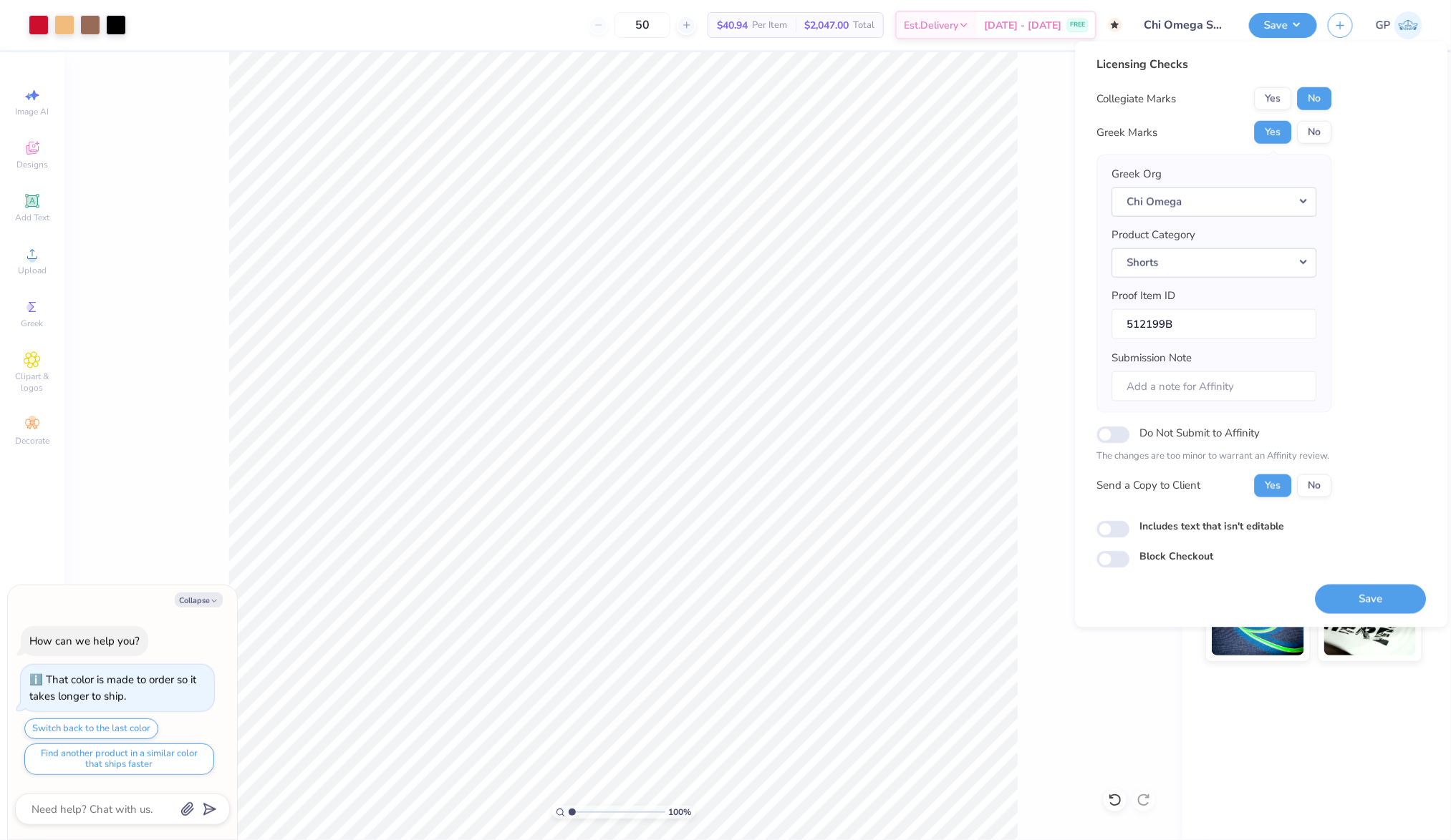
click at [1128, 536] on div "Licensing Checks Collegiate Marks Yes No Greek Marks Yes No Greek Org Chi Omega…" at bounding box center [1262, 312] width 329 height 513
click at [1116, 533] on input "Includes text that isn't editable" at bounding box center [1114, 529] width 33 height 17
checkbox input "true"
click at [1337, 585] on button "Save" at bounding box center [1370, 599] width 111 height 29
type textarea "x"
